Goal: Navigation & Orientation: Find specific page/section

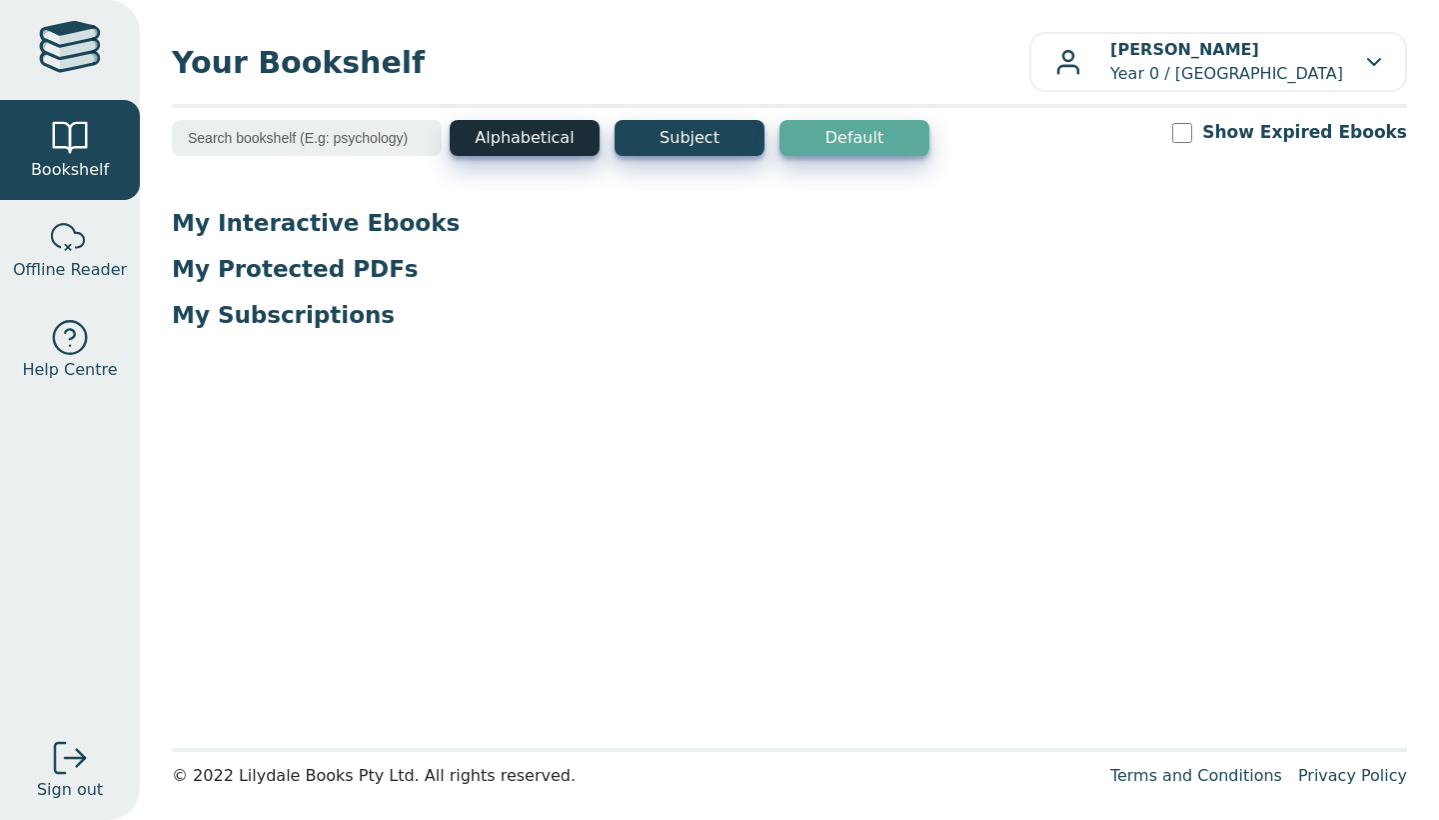
click at [516, 143] on button "Alphabetical" at bounding box center [525, 138] width 150 height 36
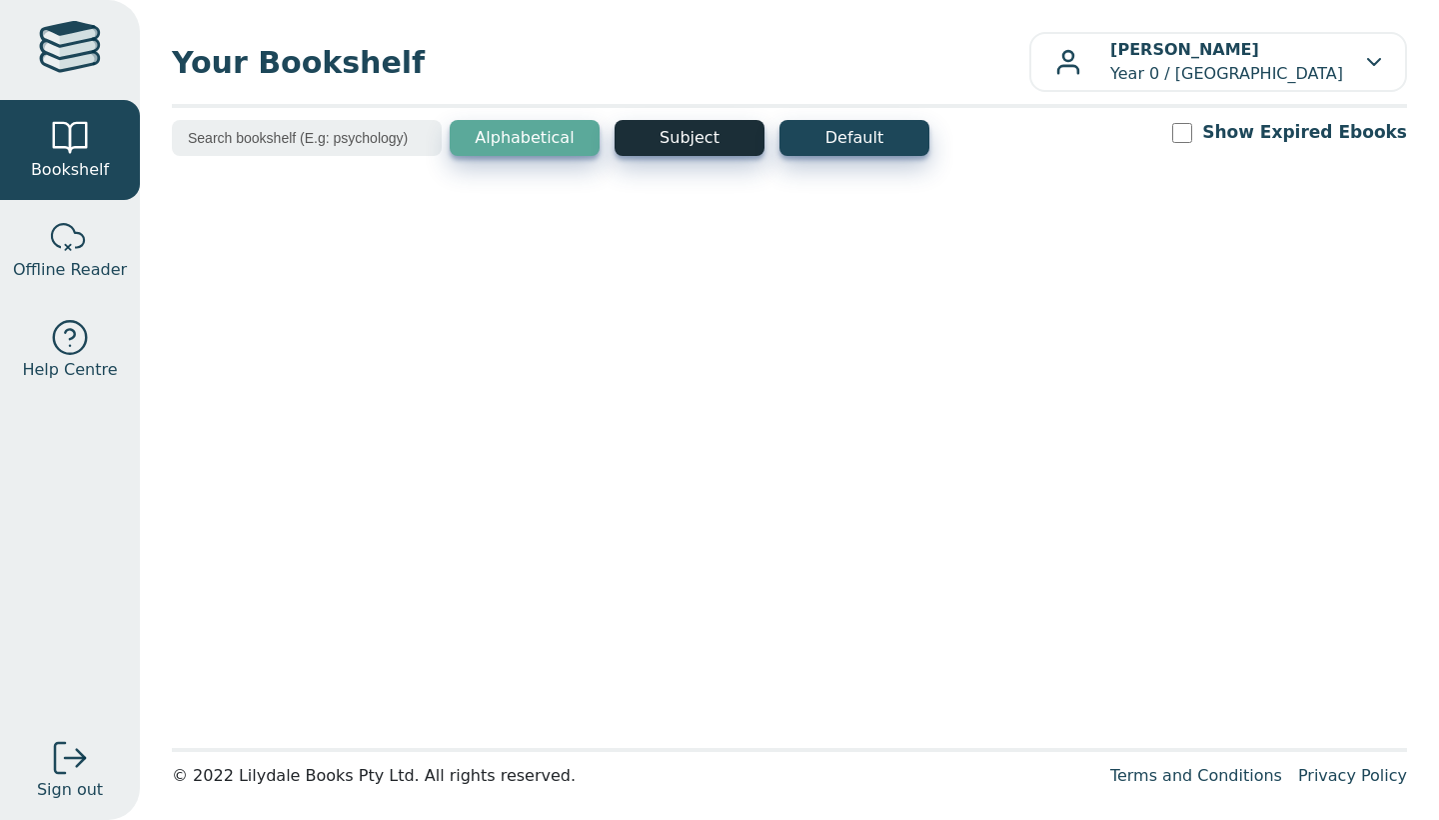
click at [661, 147] on button "Subject" at bounding box center [690, 138] width 150 height 36
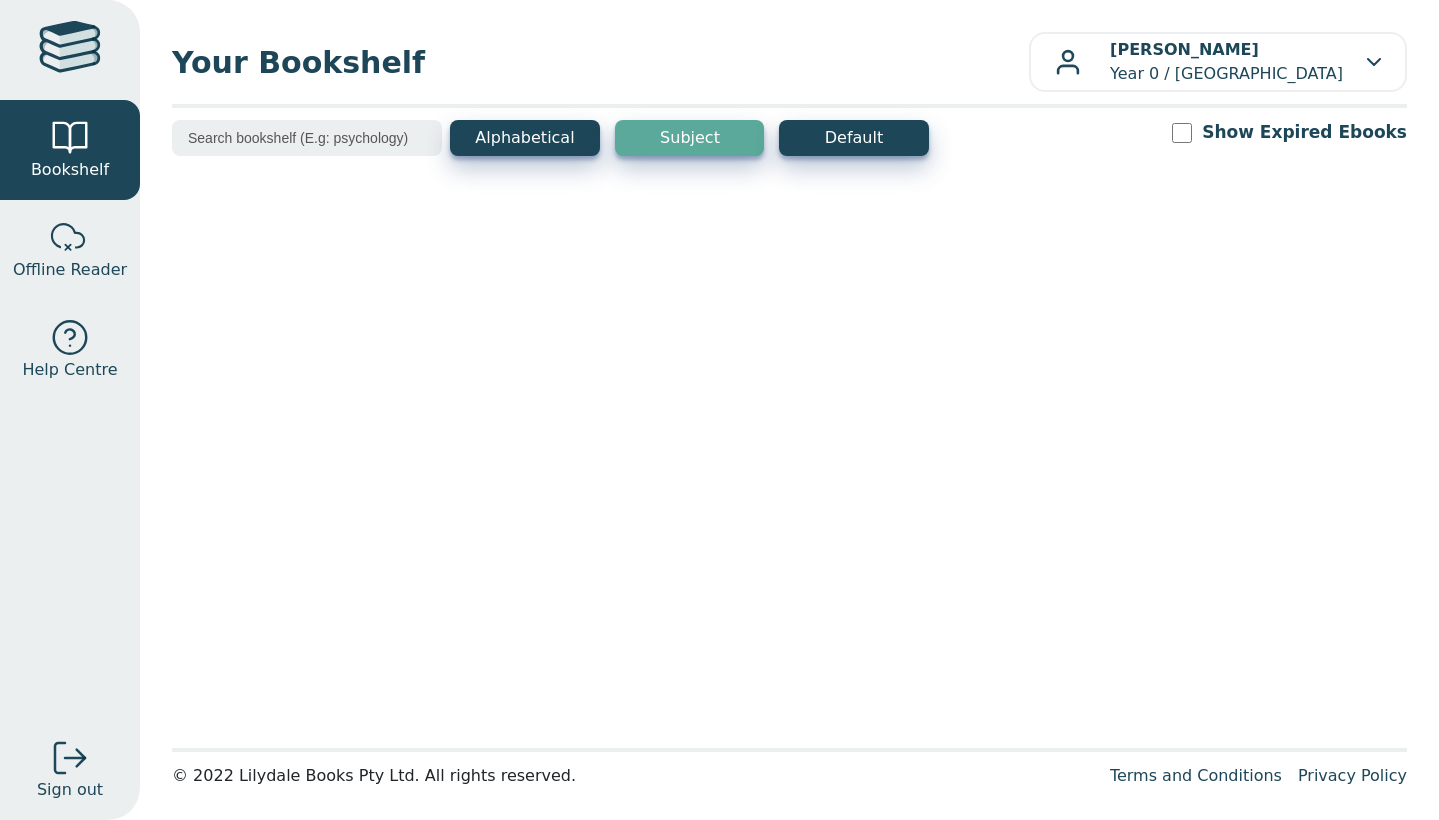
click at [1192, 127] on input "Show Expired Ebooks" at bounding box center [1182, 133] width 20 height 20
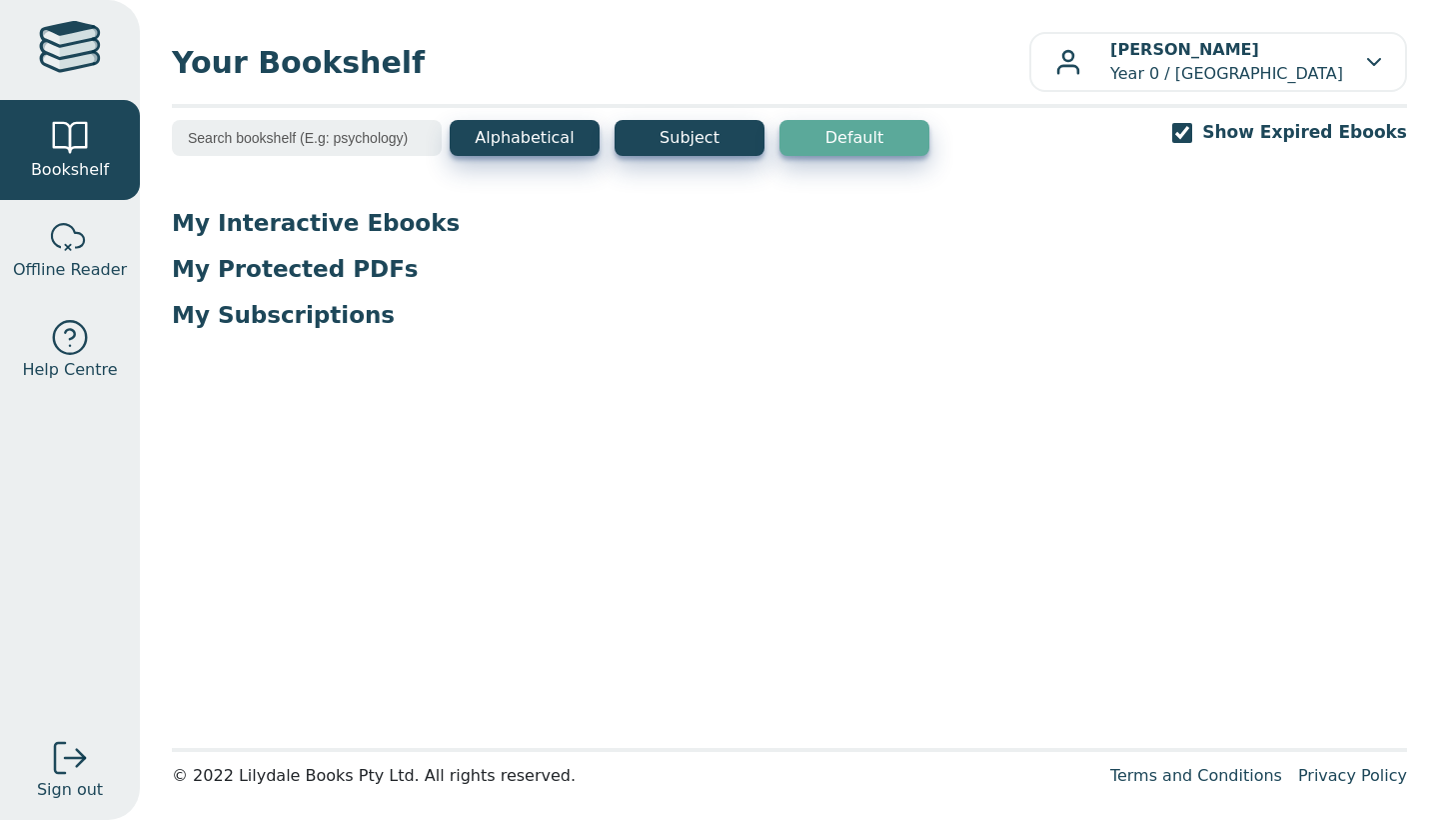
click at [1192, 128] on input "Show Expired Ebooks" at bounding box center [1182, 133] width 20 height 20
checkbox input "false"
click at [41, 314] on link "Help Centre" at bounding box center [70, 350] width 140 height 100
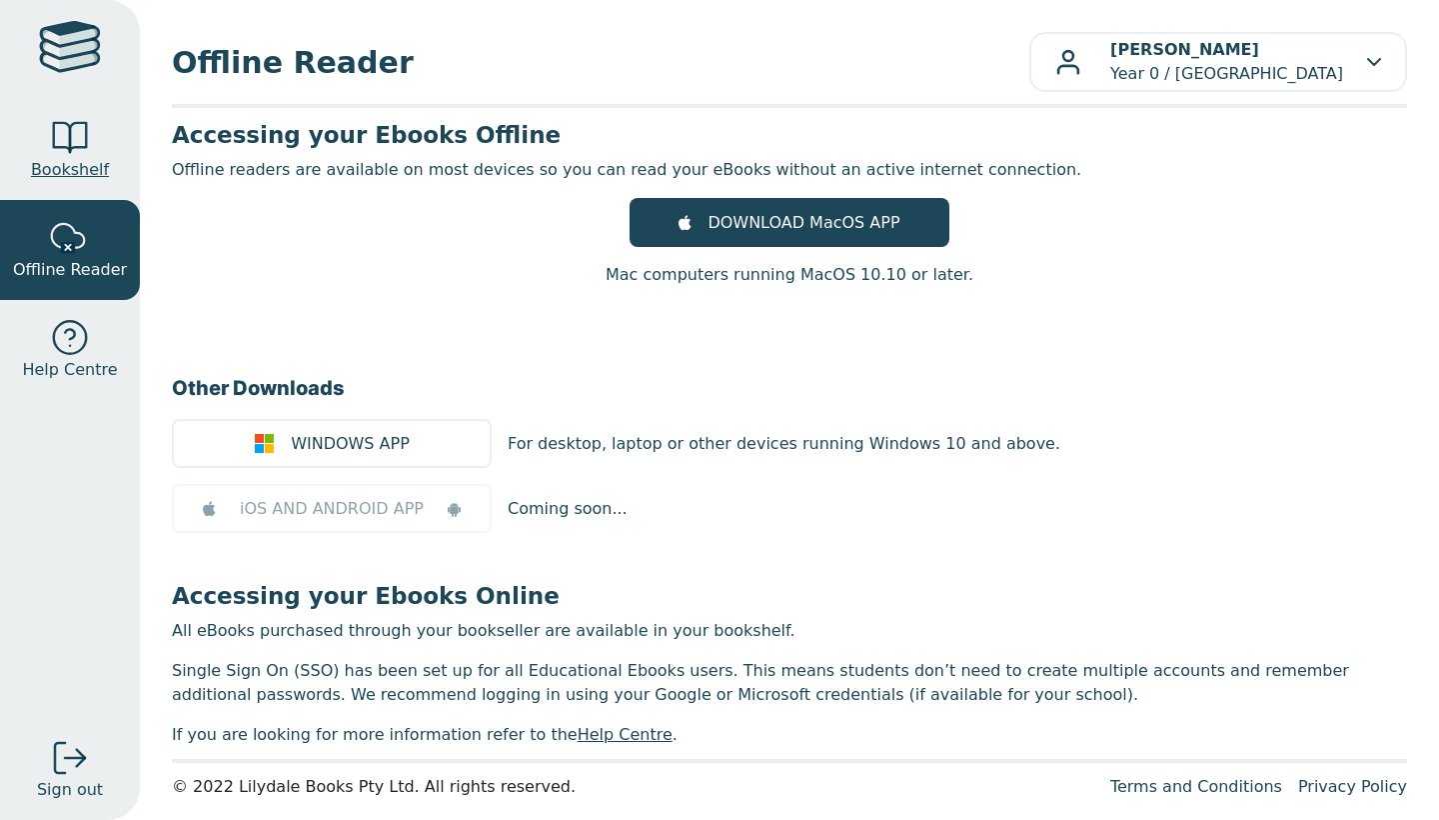
click at [49, 145] on link "Bookshelf" at bounding box center [70, 150] width 140 height 100
